Goal: Navigation & Orientation: Find specific page/section

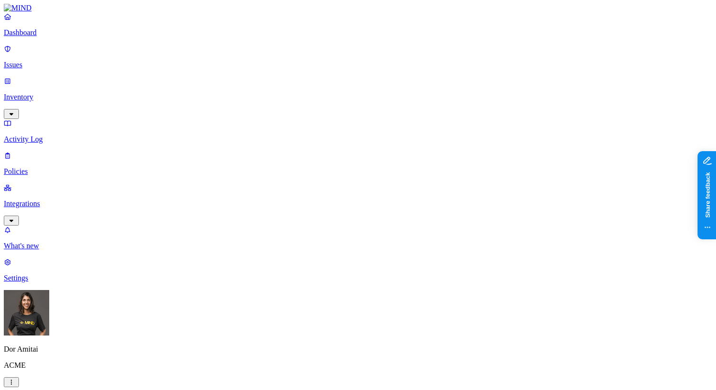
click at [32, 12] on img at bounding box center [18, 8] width 28 height 9
